Goal: Task Accomplishment & Management: Use online tool/utility

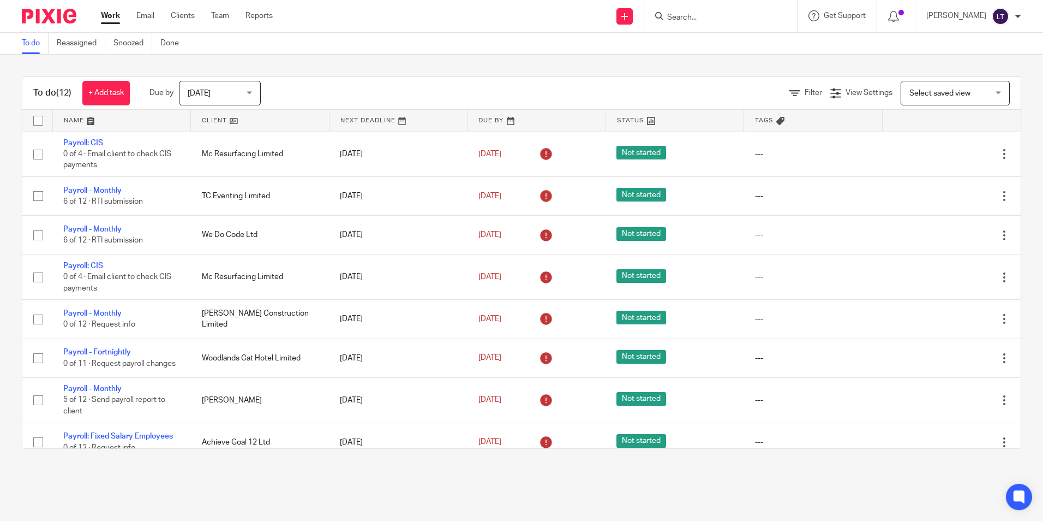
click at [717, 22] on input "Search" at bounding box center [715, 18] width 98 height 10
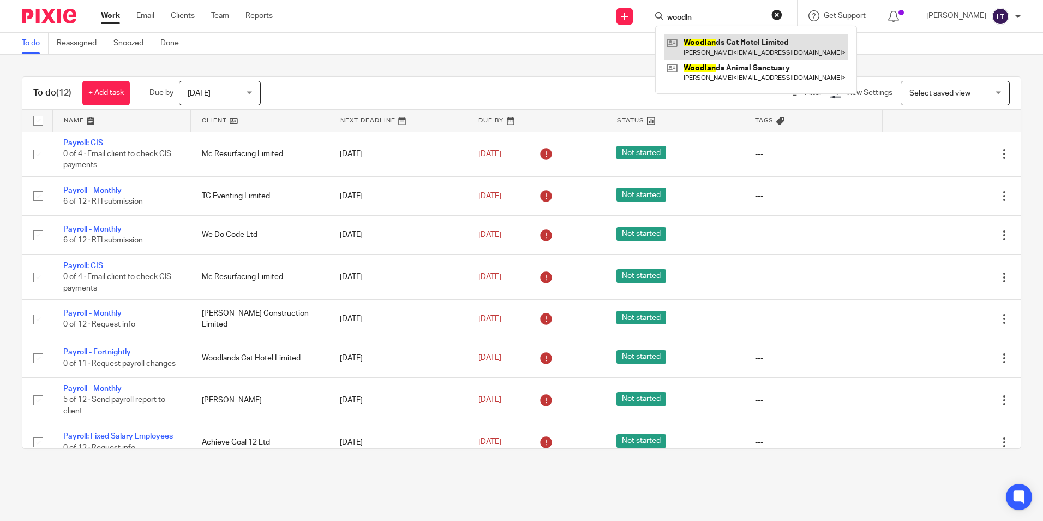
type input "woodln"
click at [725, 45] on link at bounding box center [756, 46] width 184 height 25
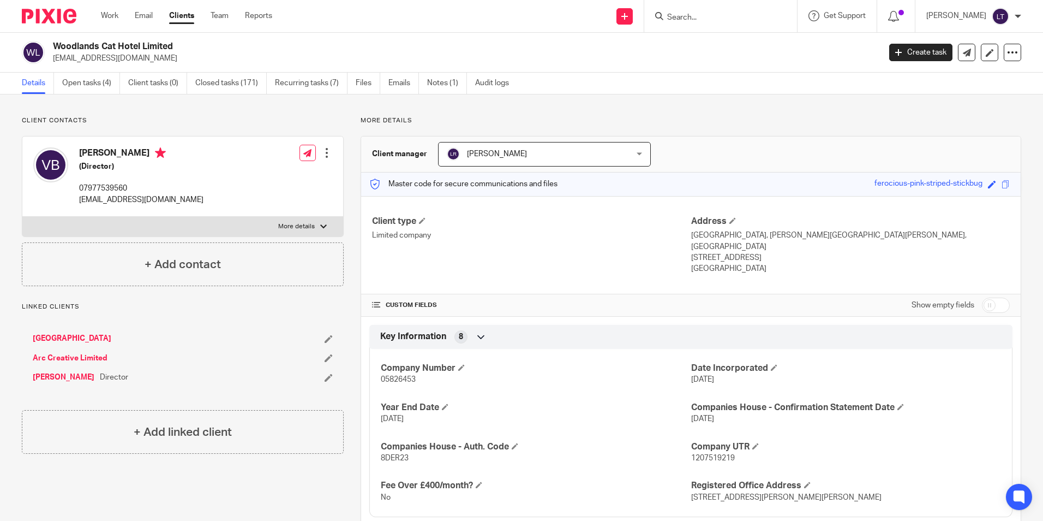
drag, startPoint x: 160, startPoint y: 67, endPoint x: 53, endPoint y: 65, distance: 107.5
click at [53, 65] on div "Woodlands Cat Hotel Limited vickiemaude@gmail.com Create task Update from Compa…" at bounding box center [521, 53] width 1043 height 40
copy p "vickiemaude@gmail.com"
click at [81, 80] on link "Open tasks (4)" at bounding box center [91, 83] width 58 height 21
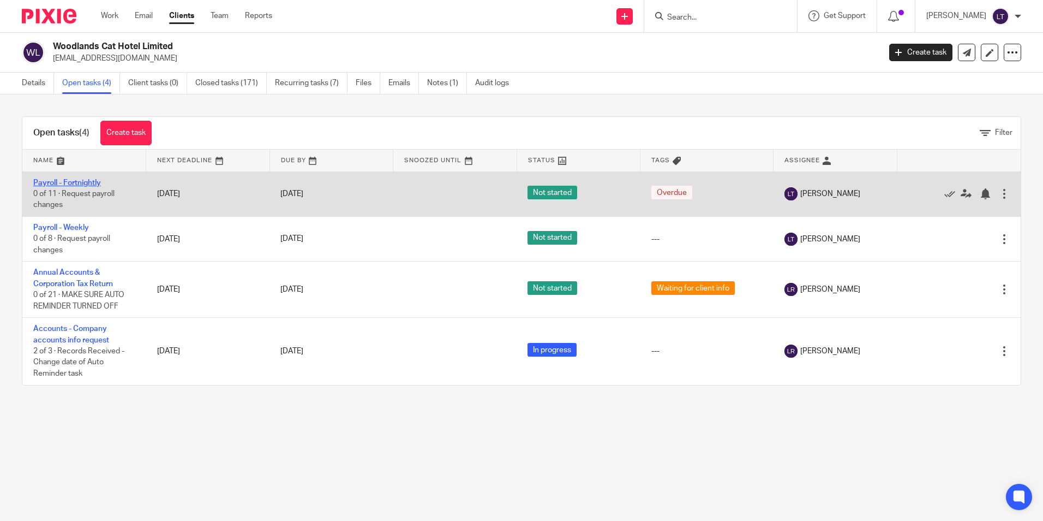
click at [62, 184] on link "Payroll - Fortnightly" at bounding box center [67, 183] width 68 height 8
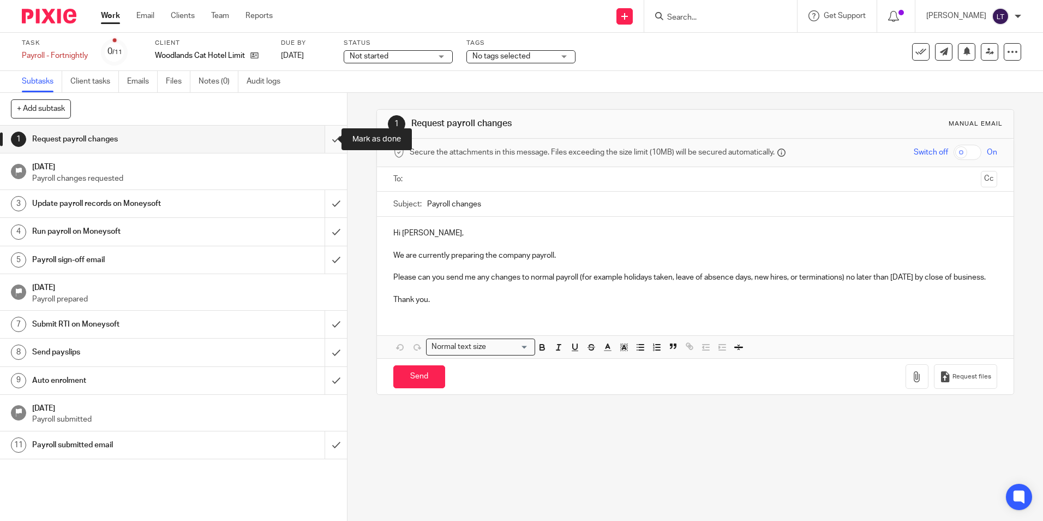
click at [327, 140] on input "submit" at bounding box center [173, 139] width 347 height 27
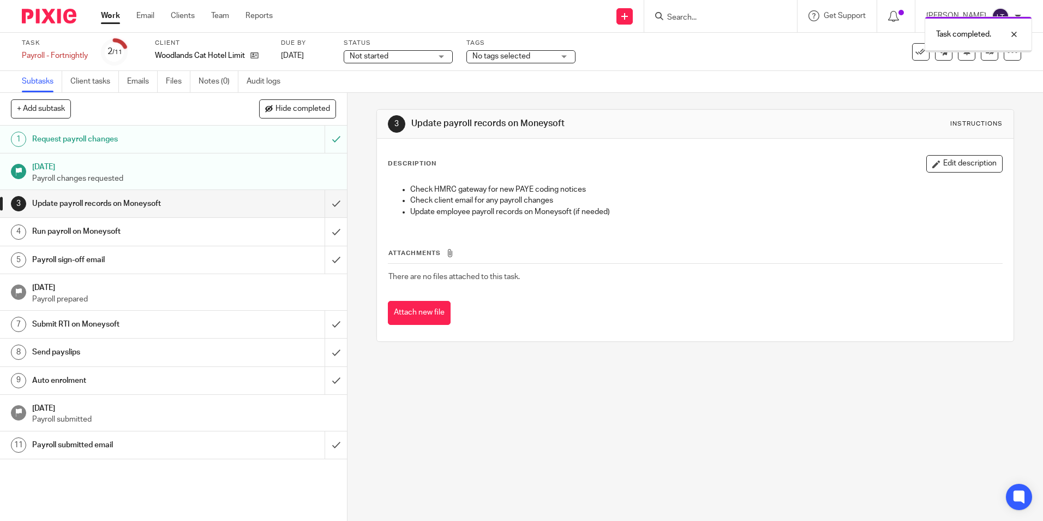
click at [326, 207] on input "submit" at bounding box center [173, 203] width 347 height 27
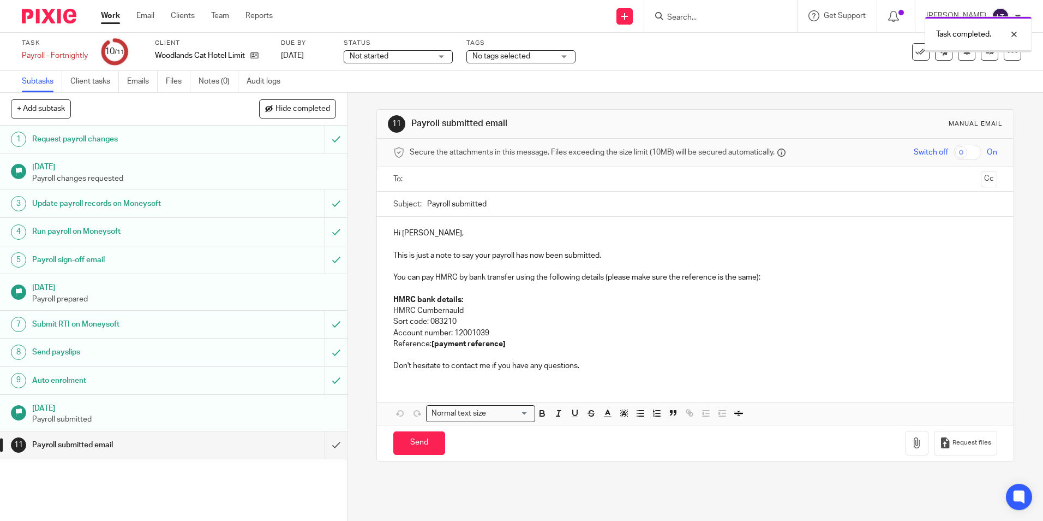
click at [327, 446] on input "submit" at bounding box center [173, 444] width 347 height 27
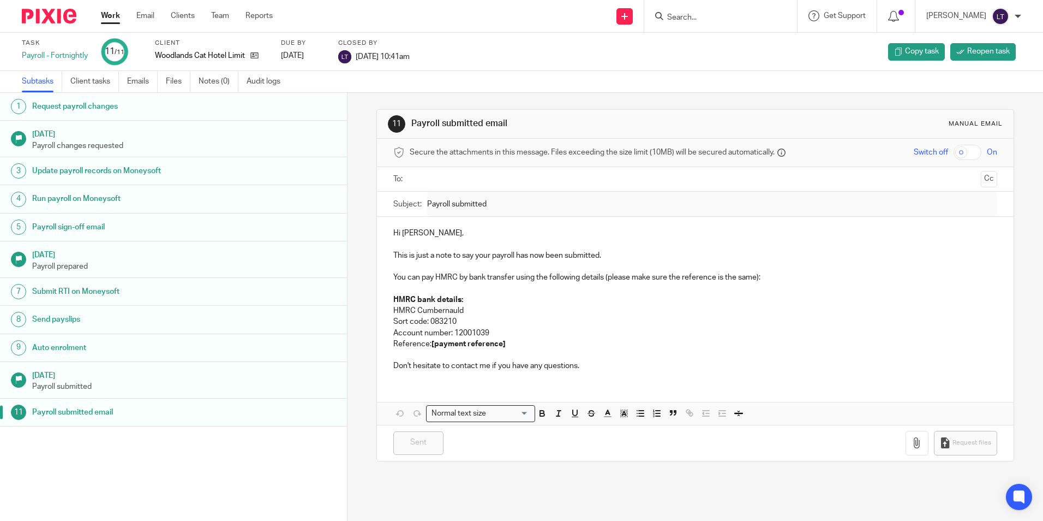
click at [742, 15] on input "Search" at bounding box center [715, 18] width 98 height 10
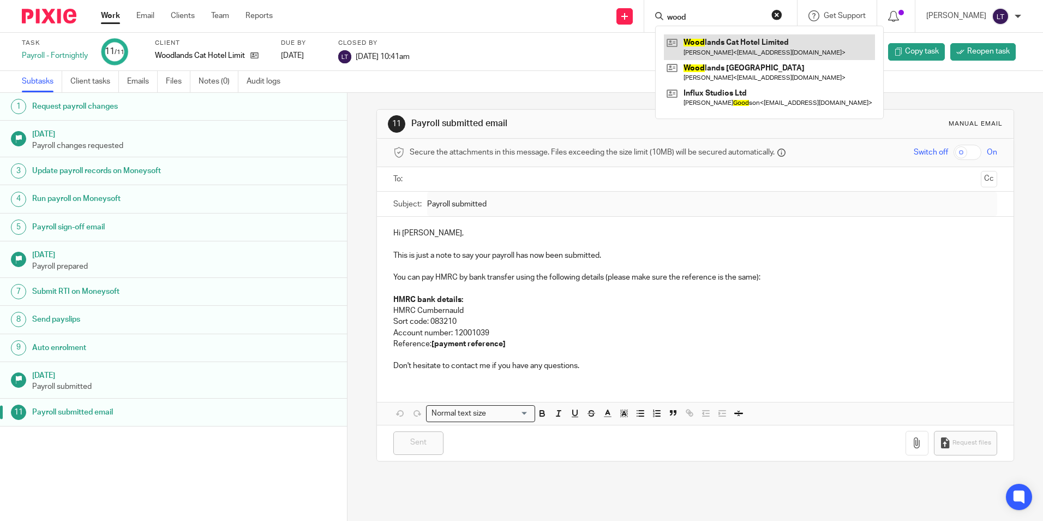
type input "wood"
click at [766, 44] on link at bounding box center [769, 46] width 211 height 25
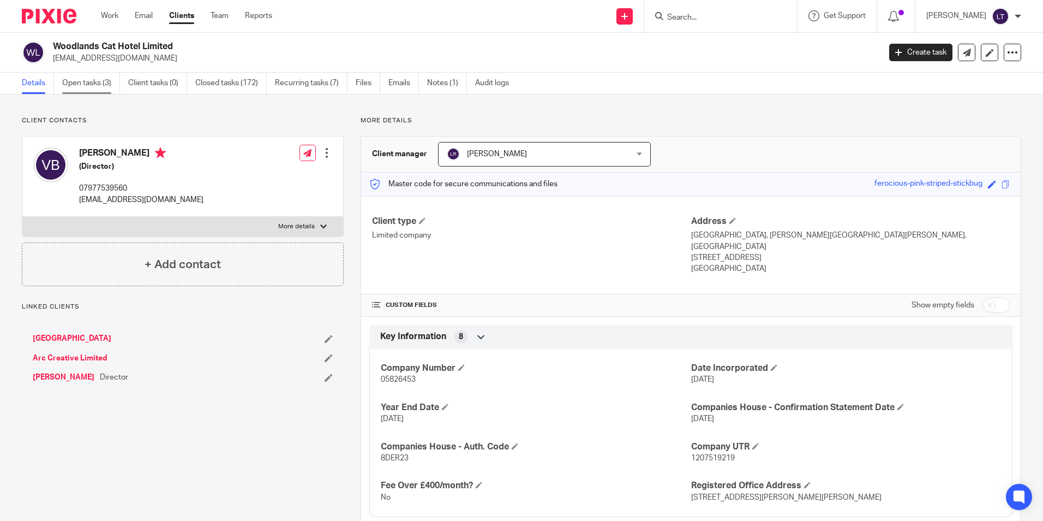
click at [82, 79] on link "Open tasks (3)" at bounding box center [91, 83] width 58 height 21
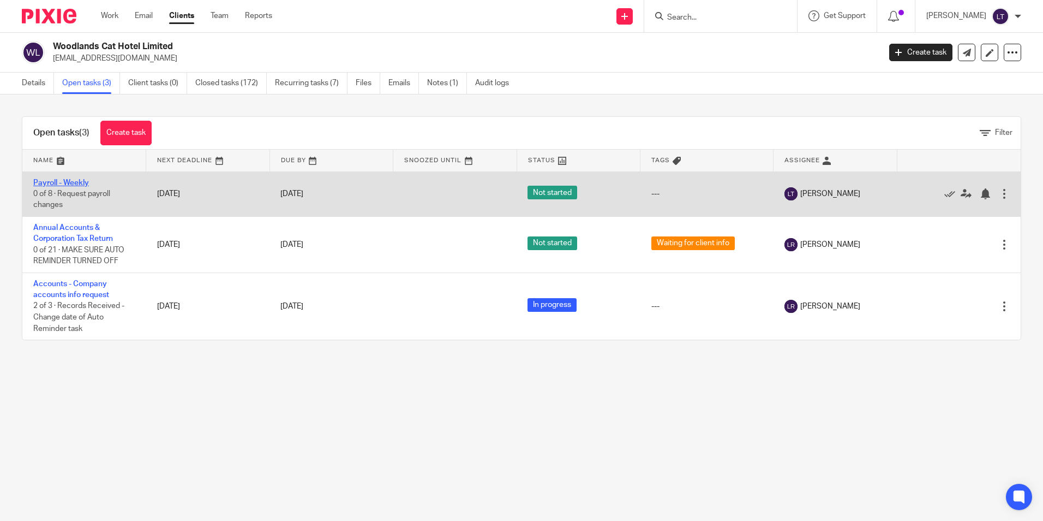
click at [68, 183] on link "Payroll - Weekly" at bounding box center [61, 183] width 56 height 8
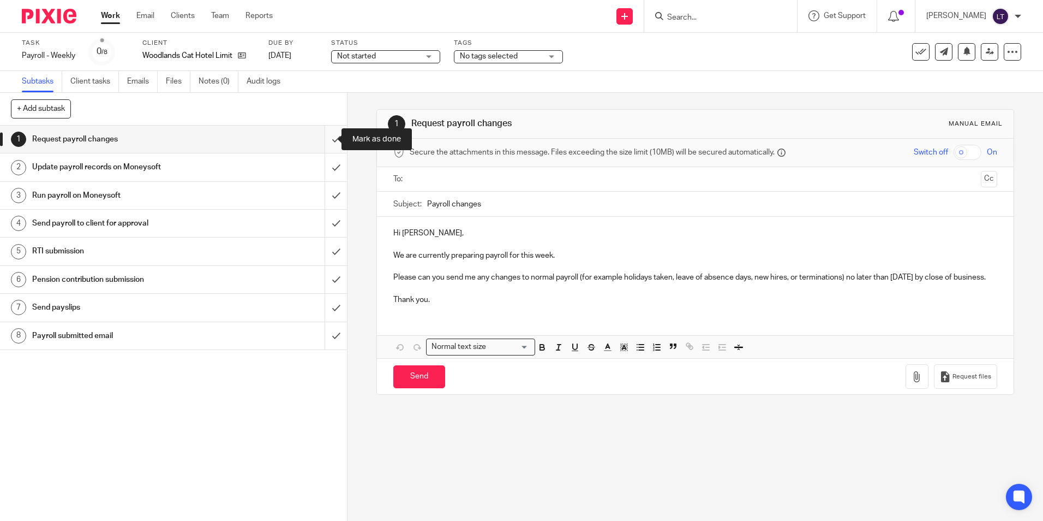
click at [327, 138] on input "submit" at bounding box center [173, 139] width 347 height 27
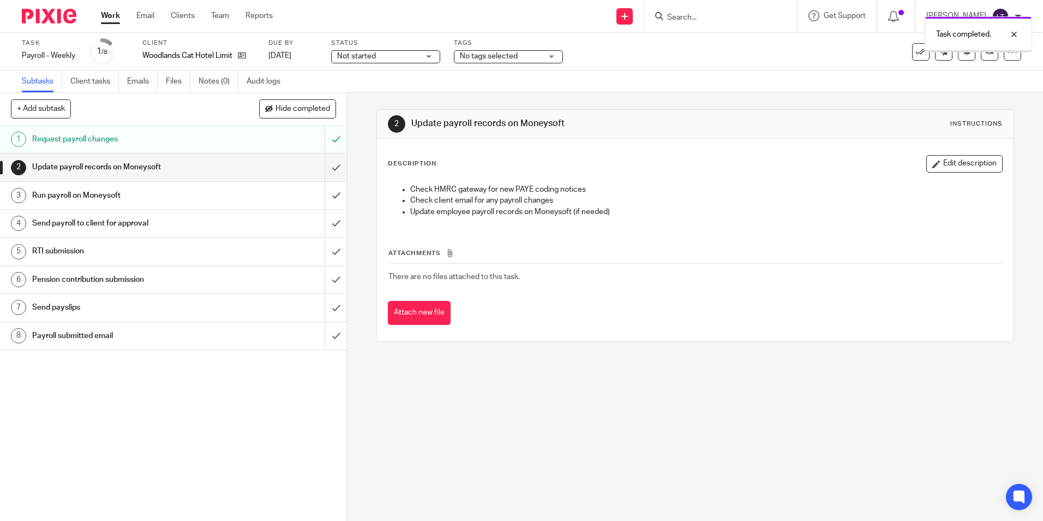
click at [325, 171] on input "submit" at bounding box center [173, 166] width 347 height 27
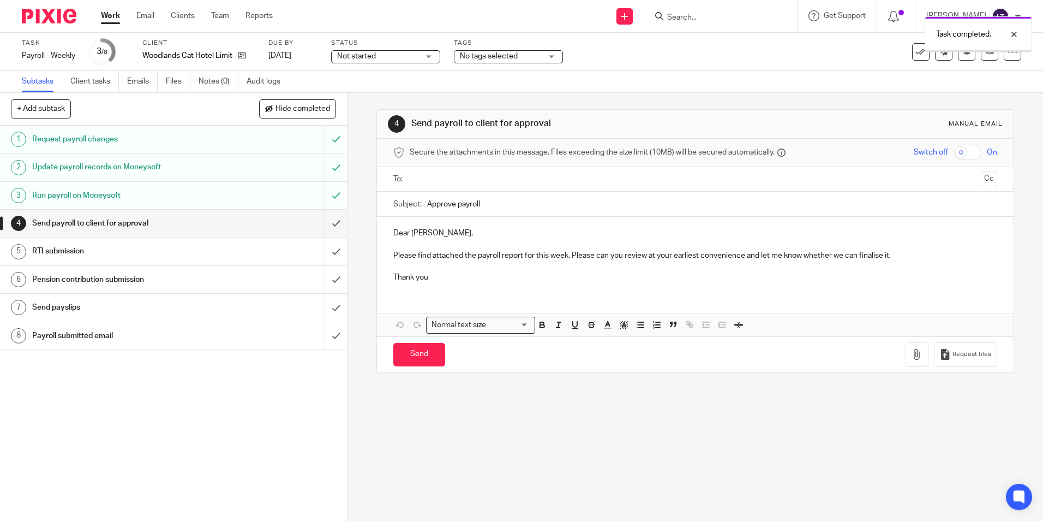
click at [324, 223] on input "submit" at bounding box center [173, 223] width 347 height 27
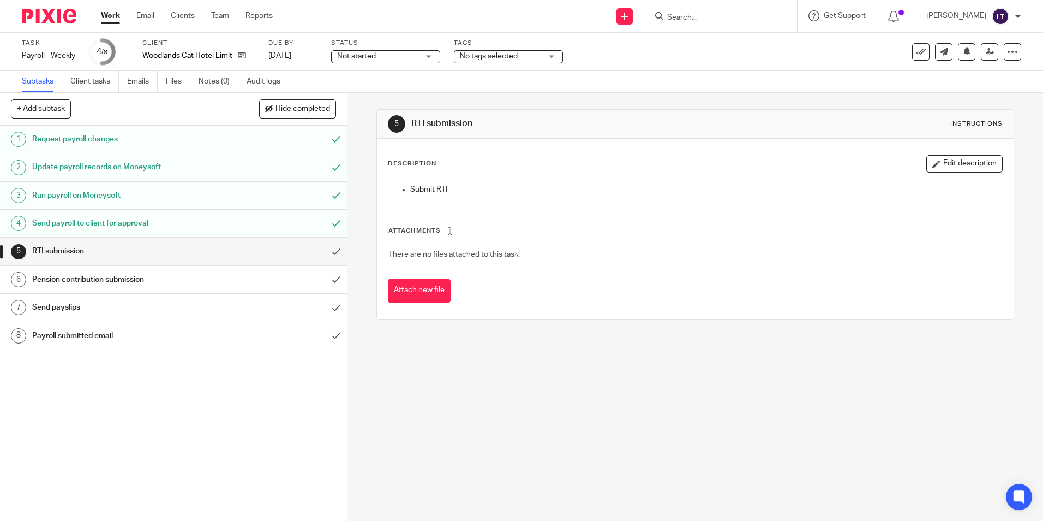
click at [689, 16] on input "Search" at bounding box center [715, 18] width 98 height 10
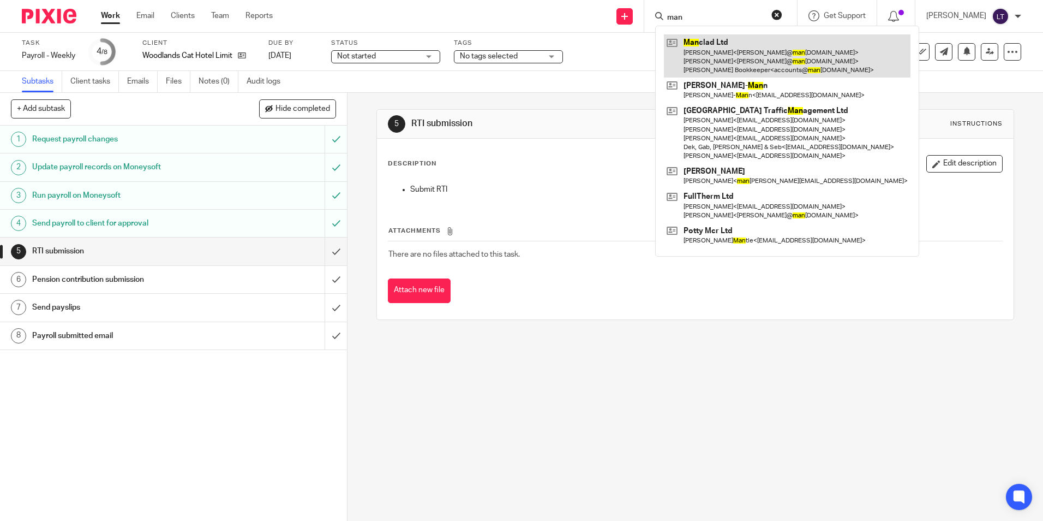
type input "man"
click at [725, 51] on link at bounding box center [787, 55] width 247 height 43
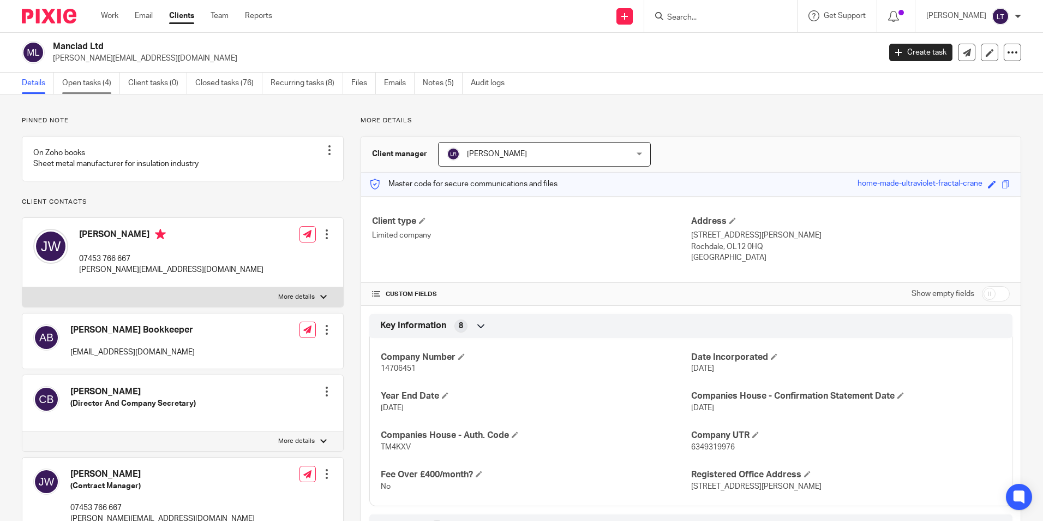
click at [89, 82] on link "Open tasks (4)" at bounding box center [91, 83] width 58 height 21
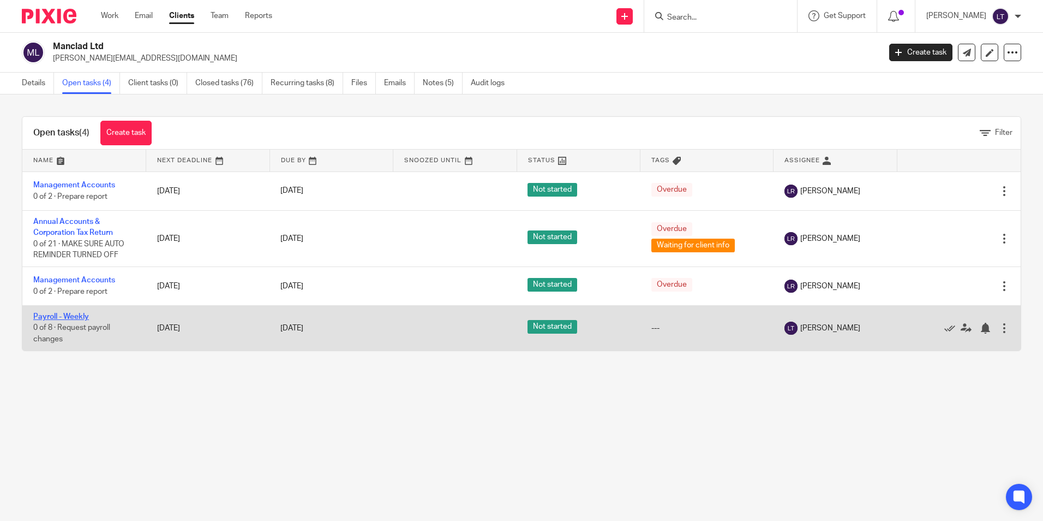
click at [55, 318] on link "Payroll - Weekly" at bounding box center [61, 317] width 56 height 8
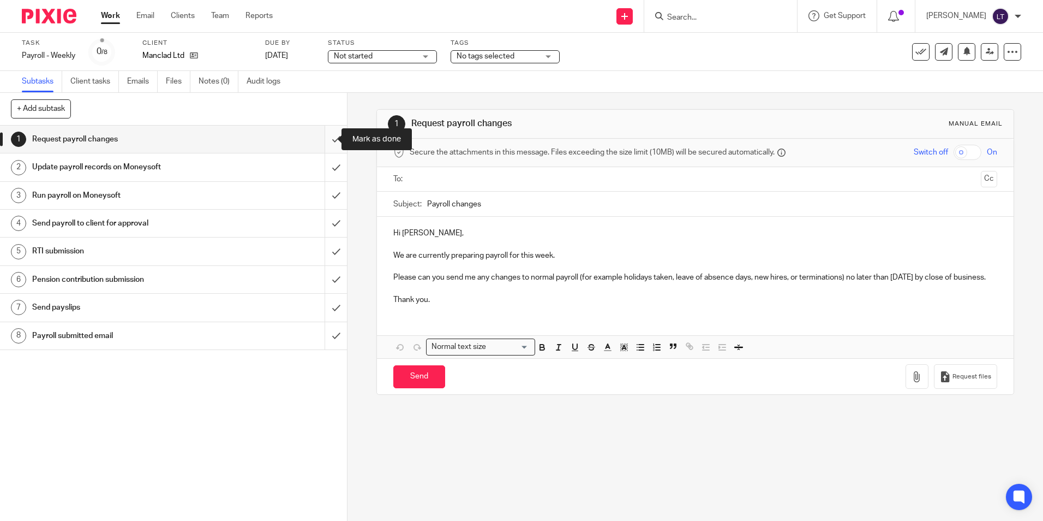
click at [325, 139] on input "submit" at bounding box center [173, 139] width 347 height 27
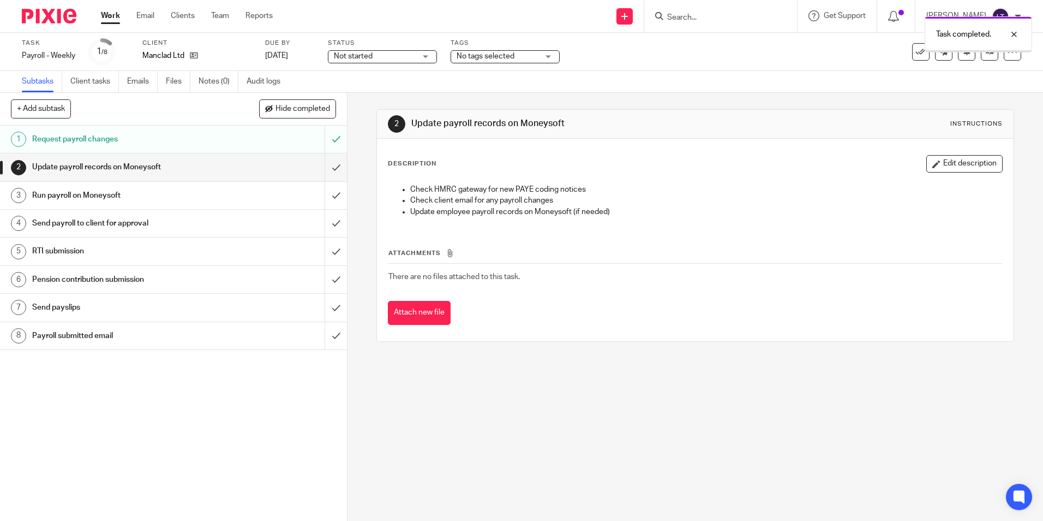
click at [325, 168] on input "submit" at bounding box center [173, 166] width 347 height 27
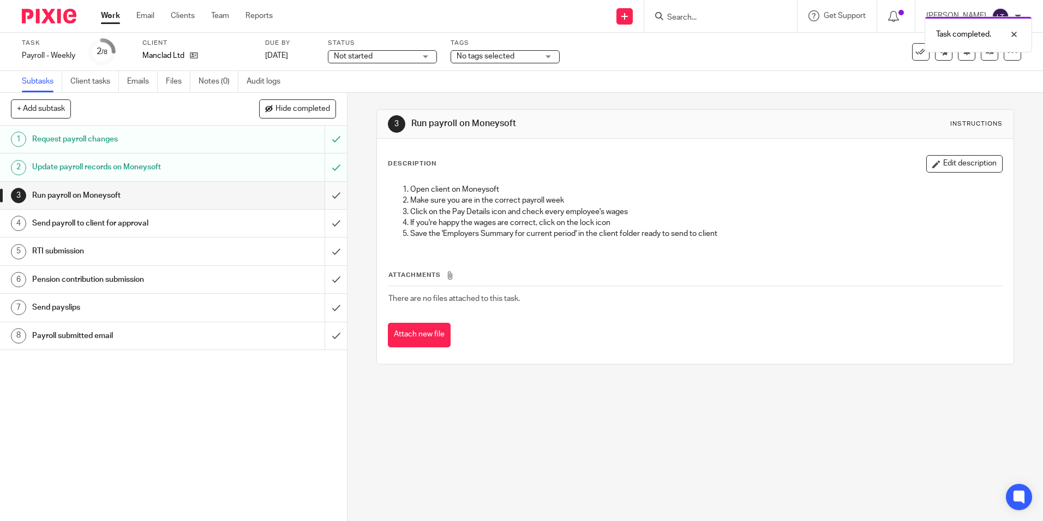
click at [324, 194] on input "submit" at bounding box center [173, 195] width 347 height 27
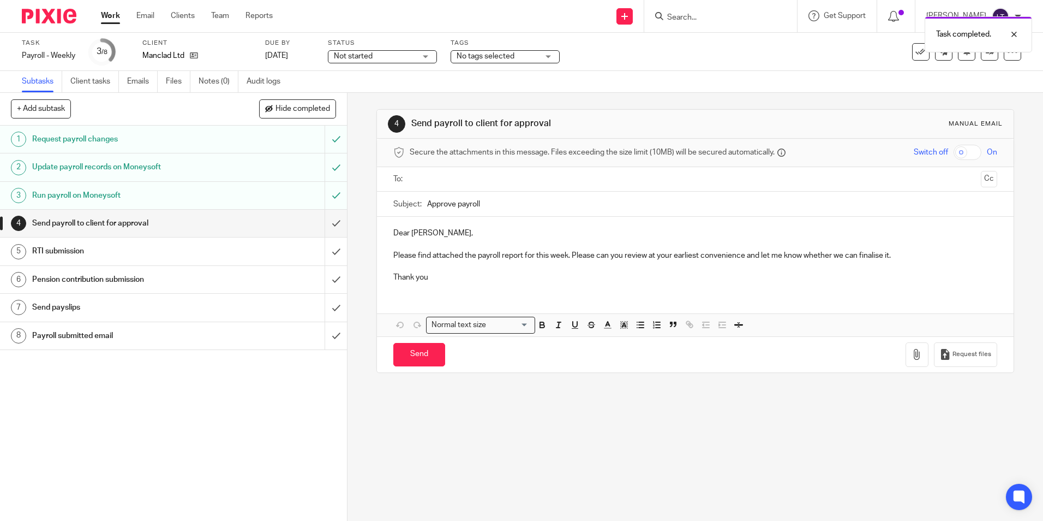
click at [326, 223] on input "submit" at bounding box center [173, 223] width 347 height 27
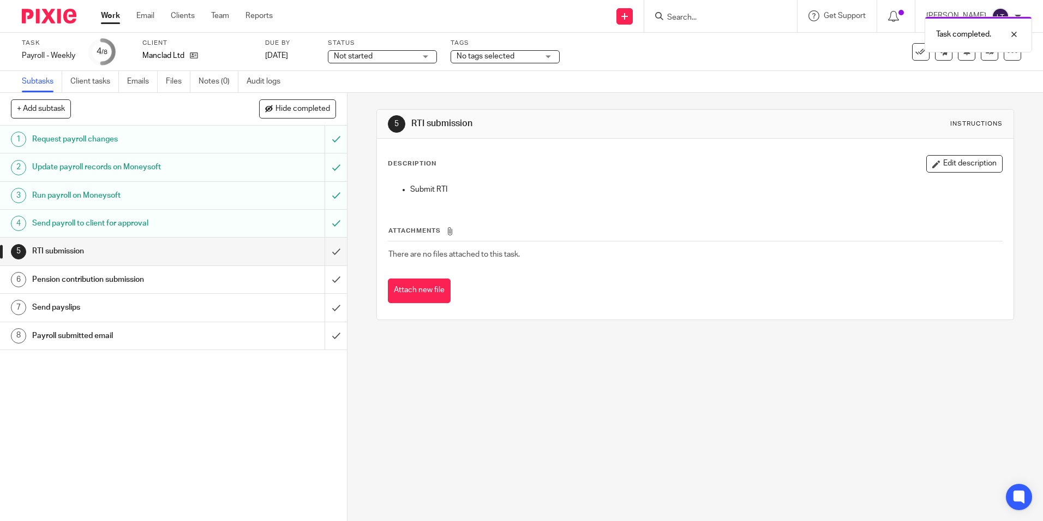
click at [714, 13] on div "Task completed." at bounding box center [777, 31] width 511 height 41
click at [1015, 34] on div at bounding box center [1005, 34] width 29 height 13
click at [707, 17] on input "Search" at bounding box center [715, 18] width 98 height 10
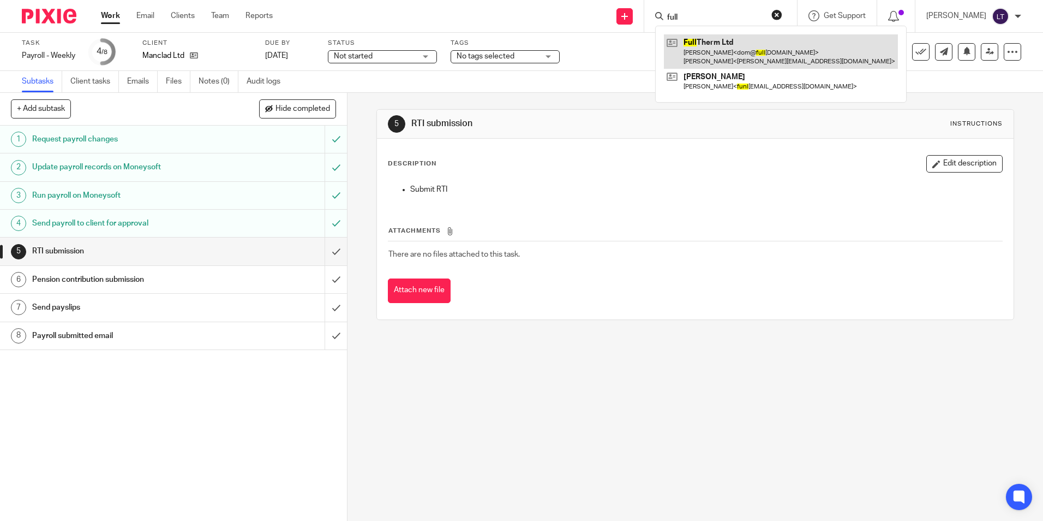
type input "full"
click at [710, 49] on link at bounding box center [781, 51] width 234 height 34
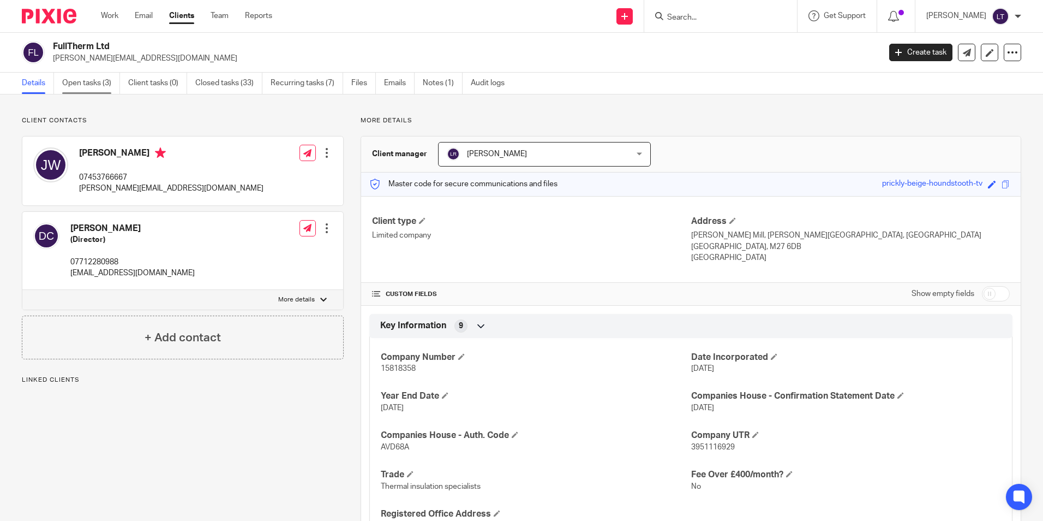
click at [95, 84] on link "Open tasks (3)" at bounding box center [91, 83] width 58 height 21
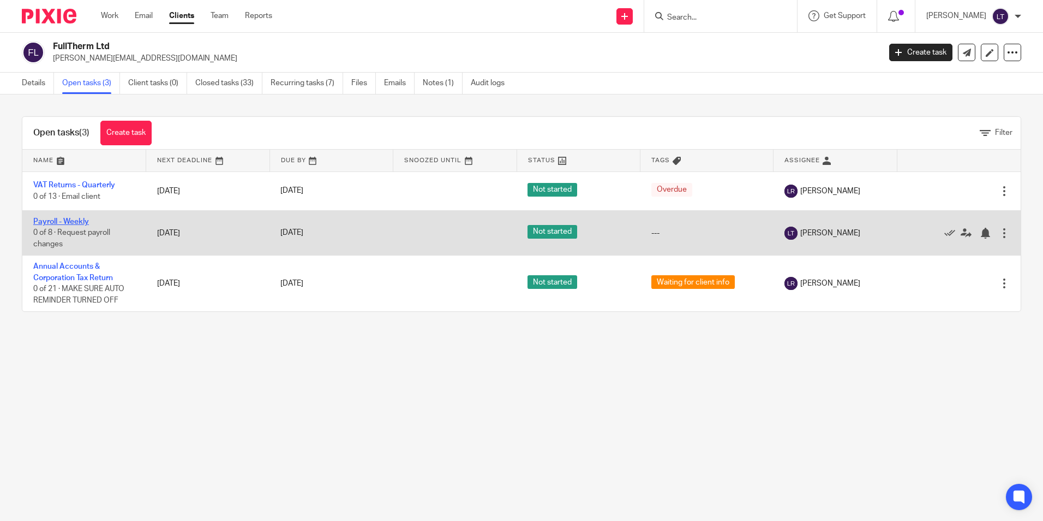
click at [52, 223] on link "Payroll - Weekly" at bounding box center [61, 222] width 56 height 8
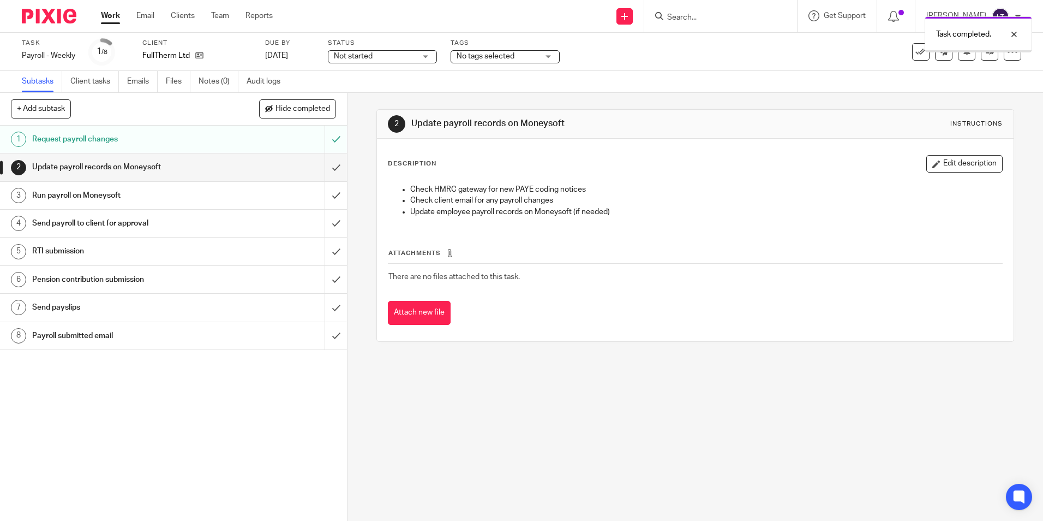
click at [327, 167] on input "submit" at bounding box center [173, 166] width 347 height 27
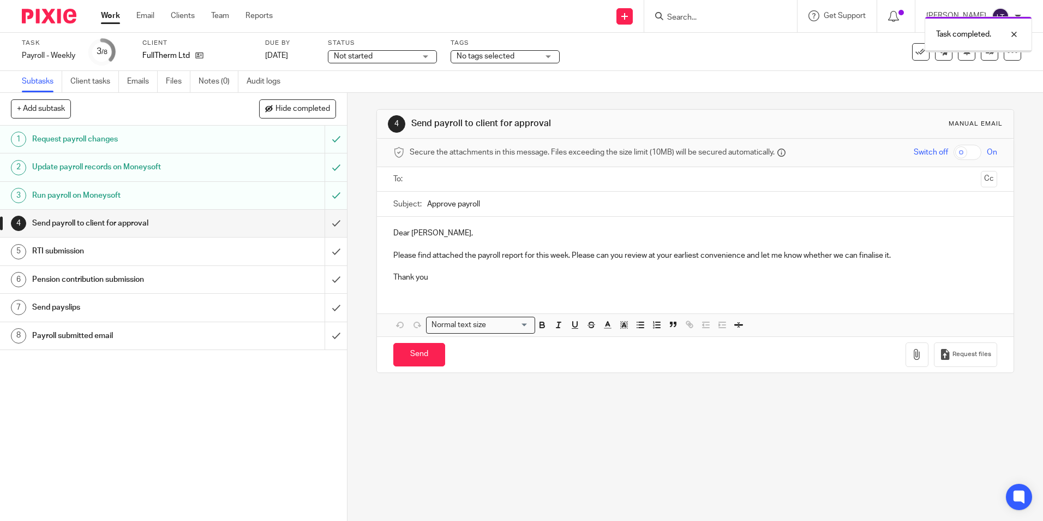
click at [322, 225] on input "submit" at bounding box center [173, 223] width 347 height 27
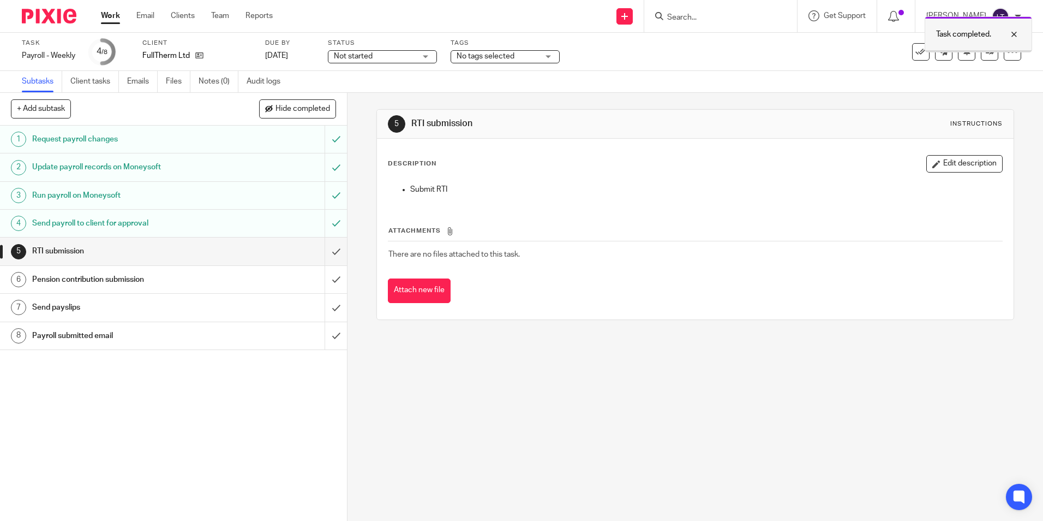
drag, startPoint x: 1015, startPoint y: 33, endPoint x: 1025, endPoint y: 24, distance: 13.5
click at [1015, 33] on div at bounding box center [1005, 34] width 29 height 13
